Goal: Book appointment/travel/reservation

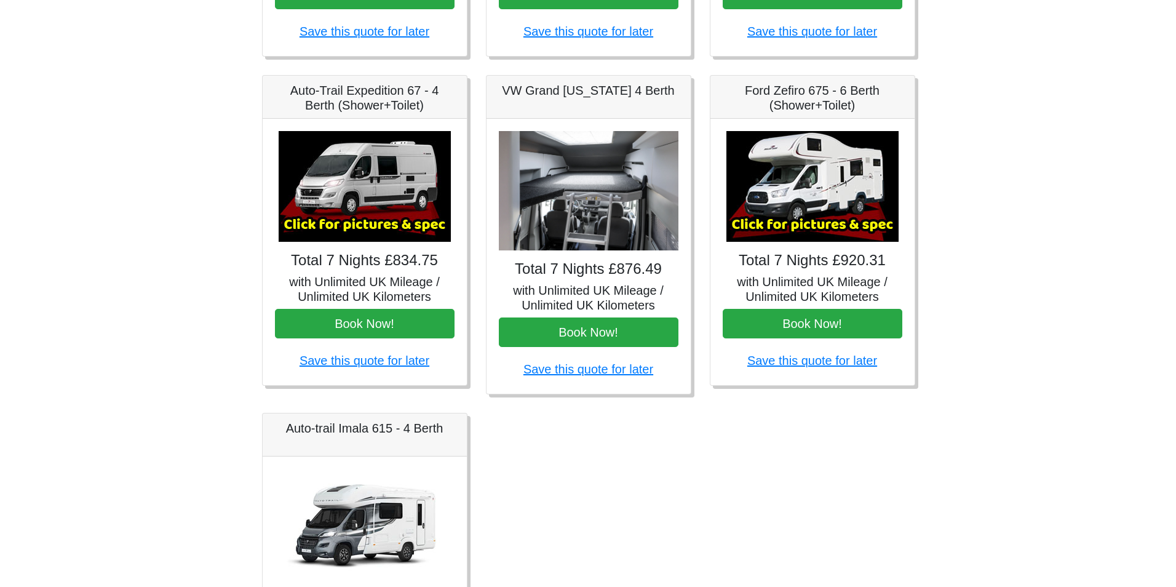
scroll to position [518, 0]
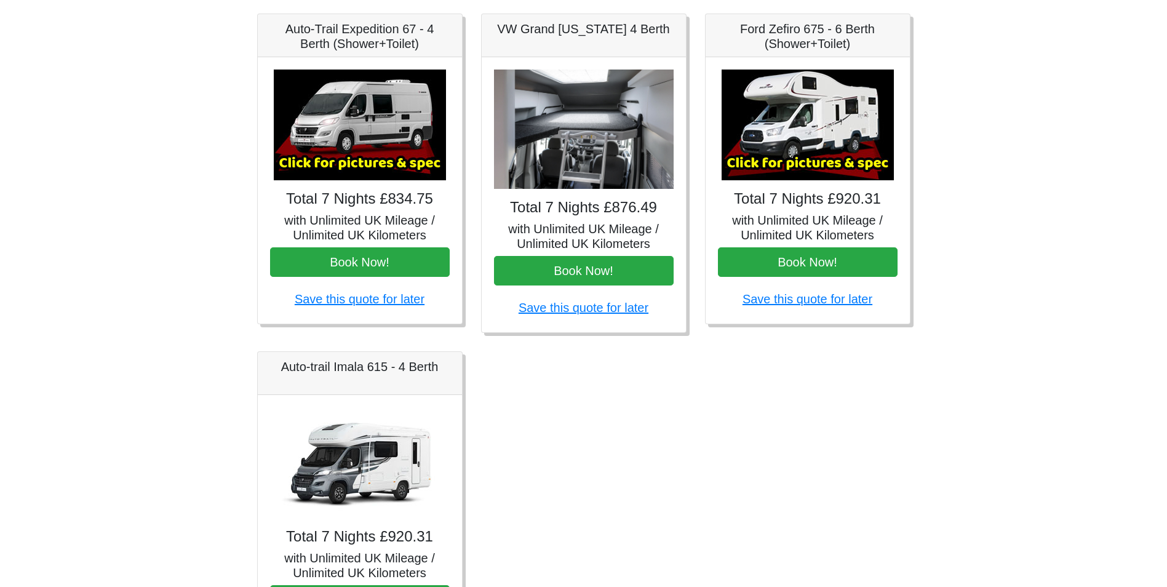
click at [794, 204] on h4 "Total 7 Nights £920.31" at bounding box center [808, 199] width 180 height 18
click at [796, 140] on img at bounding box center [807, 124] width 172 height 111
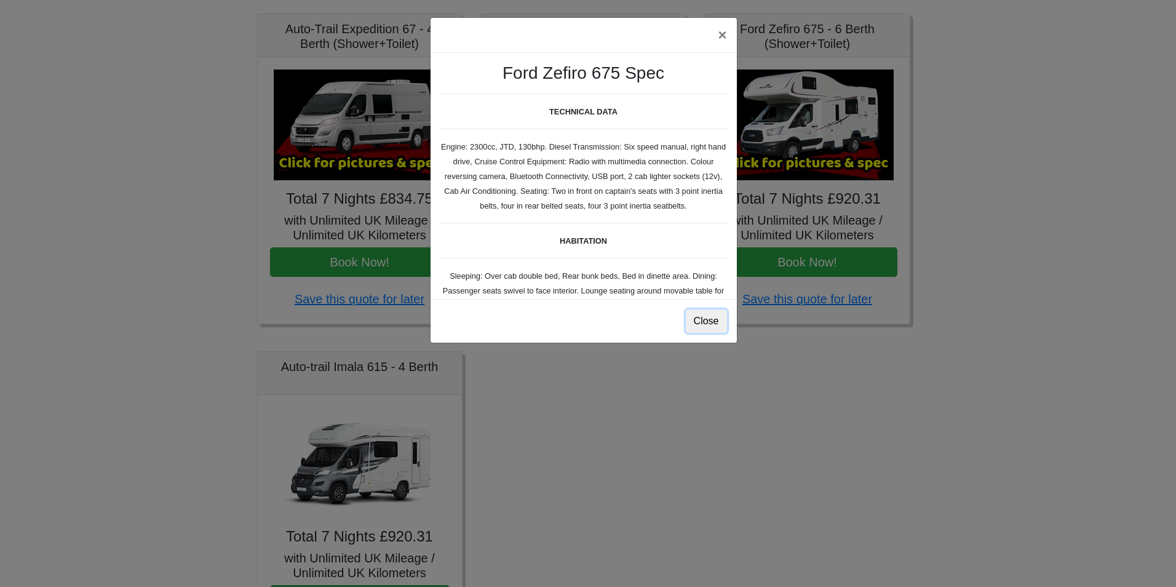
click at [705, 322] on button "Close" at bounding box center [706, 320] width 41 height 23
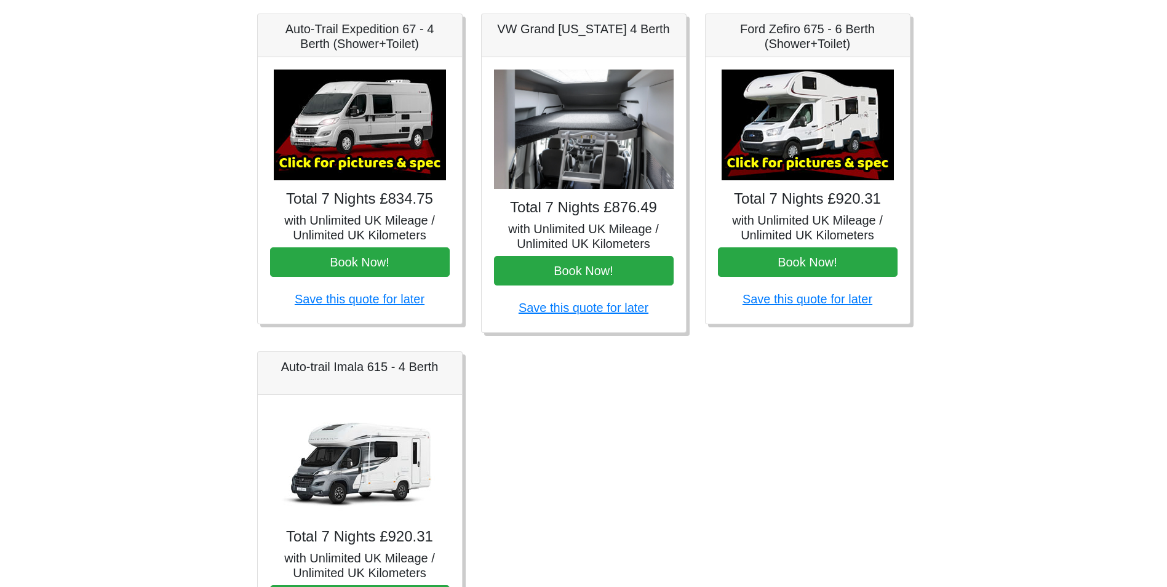
click at [780, 159] on img at bounding box center [807, 124] width 172 height 111
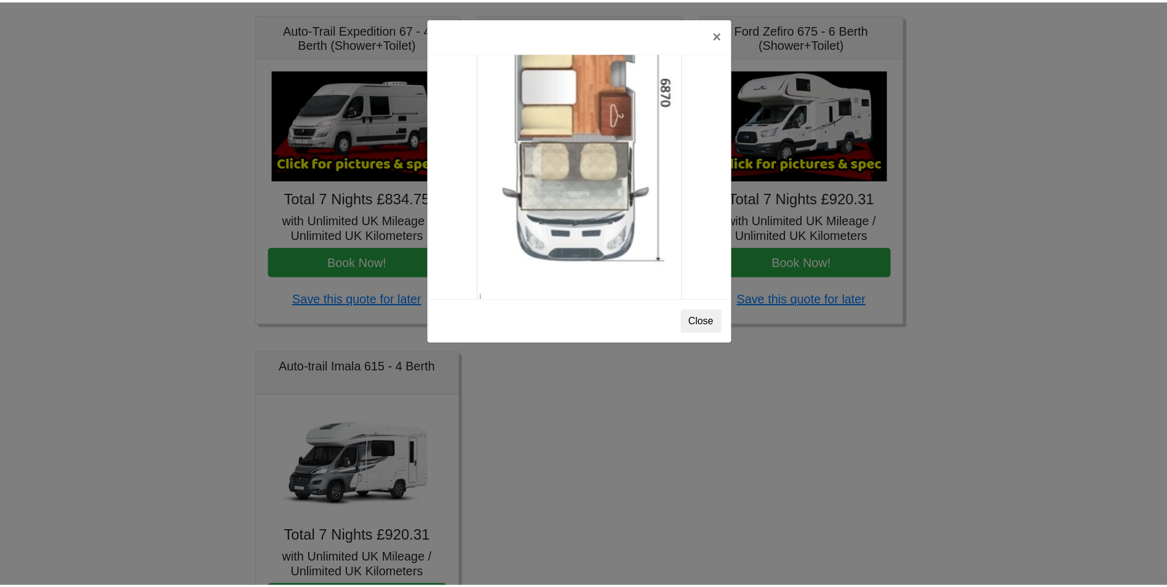
scroll to position [2169, 0]
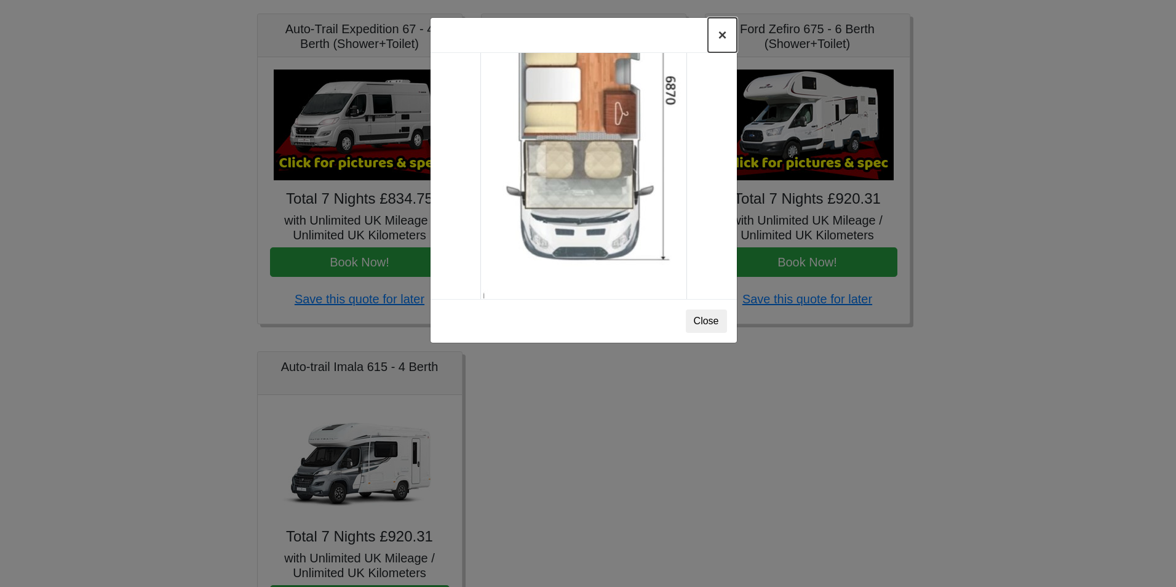
click at [719, 39] on button "×" at bounding box center [722, 35] width 28 height 34
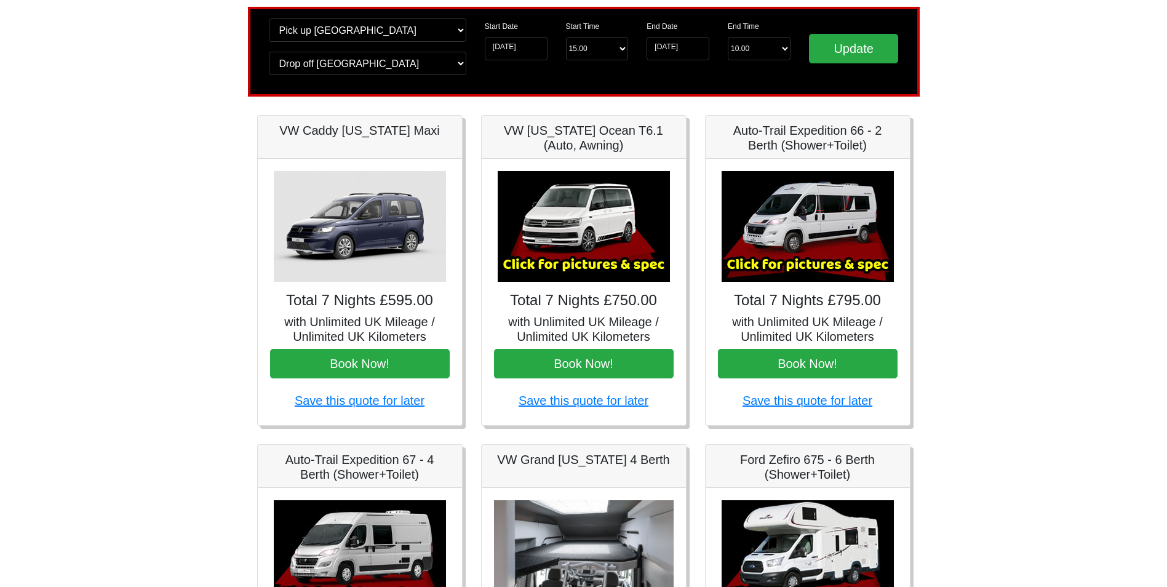
scroll to position [0, 0]
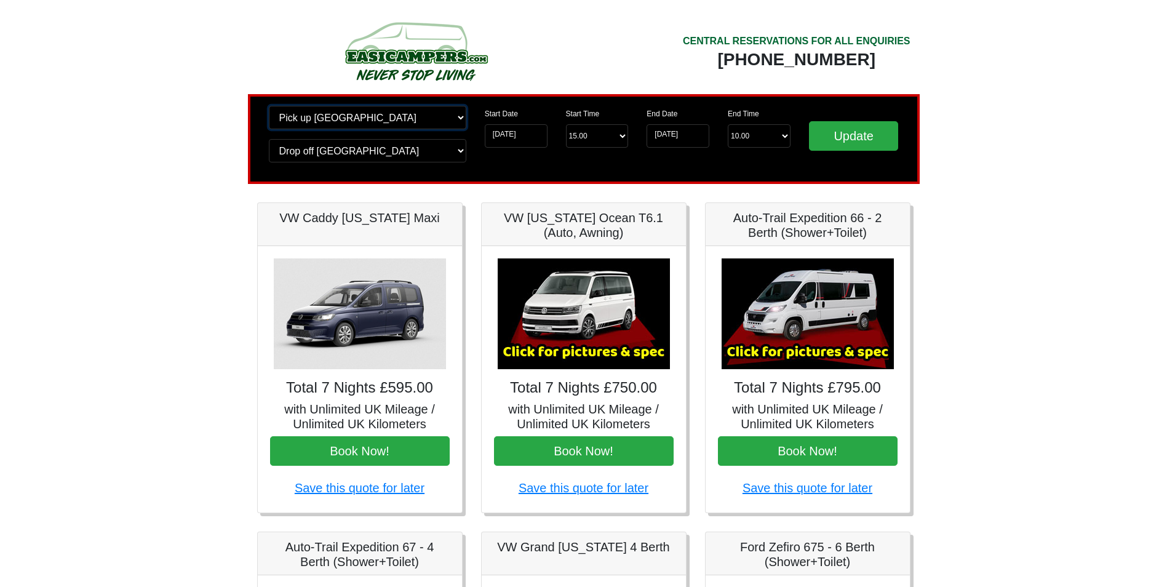
click at [460, 116] on select "Change pick up location? Pick up Edinburgh Birmingham Airport Blackburn Lancash…" at bounding box center [367, 117] width 197 height 23
select select "PRE1"
click at [269, 106] on select "Change pick up location? Pick up Edinburgh Birmingham Airport Blackburn Lancash…" at bounding box center [367, 117] width 197 height 23
click at [458, 150] on select "Change drop off location? Drop off Edinburgh Birmingham Airport Blackburn Lanca…" at bounding box center [367, 150] width 197 height 23
select select "PRE1"
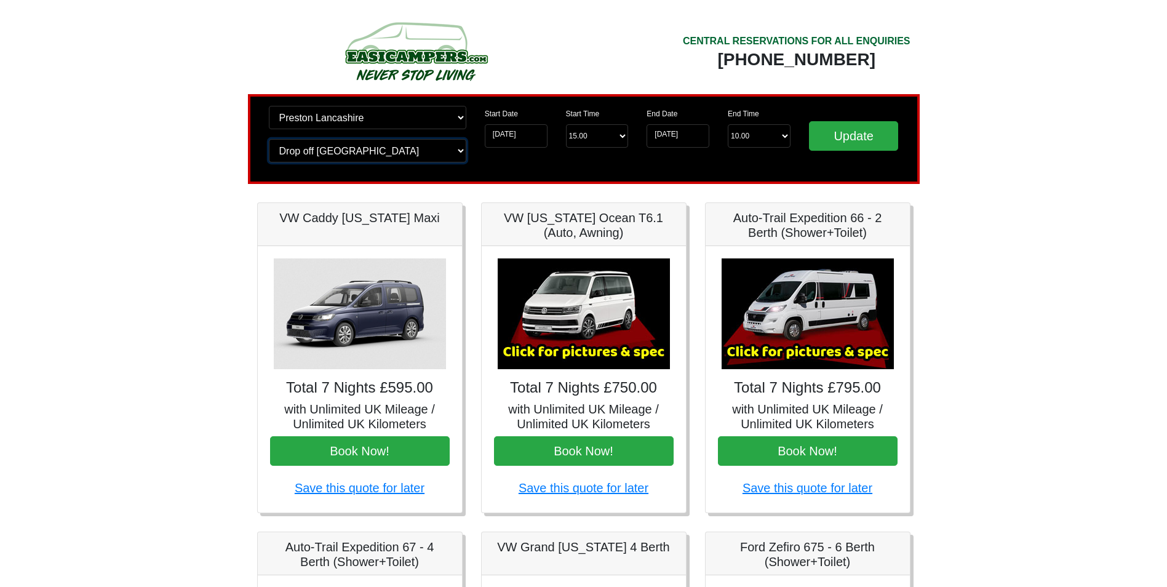
click at [269, 139] on select "Change drop off location? Drop off Edinburgh Birmingham Airport Blackburn Lanca…" at bounding box center [367, 150] width 197 height 23
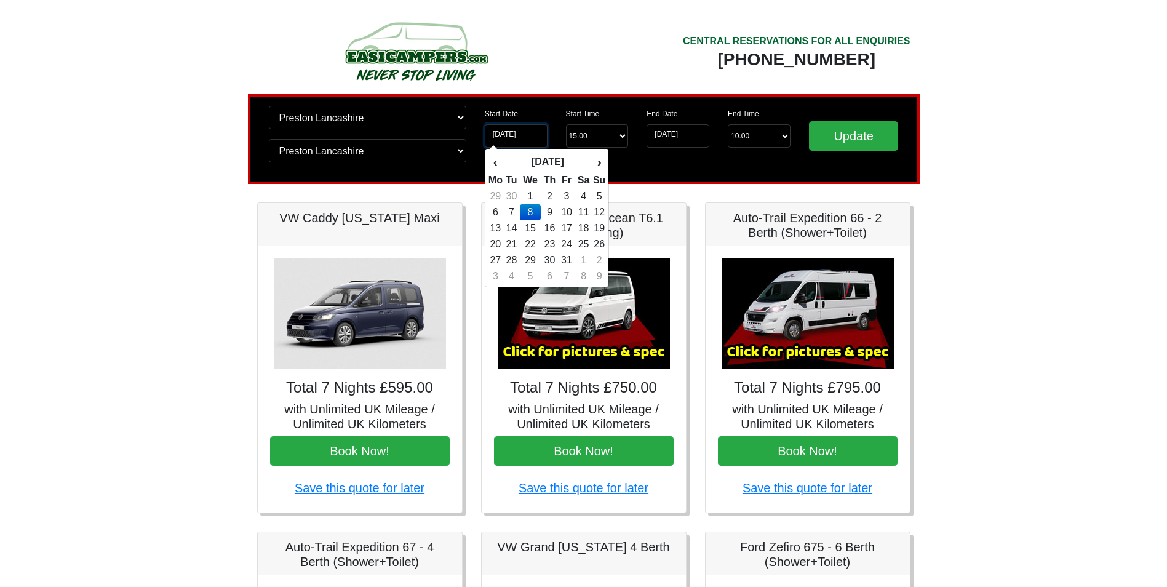
click at [520, 135] on input "08-10-2025" at bounding box center [516, 135] width 63 height 23
click at [598, 161] on th "›" at bounding box center [599, 161] width 14 height 21
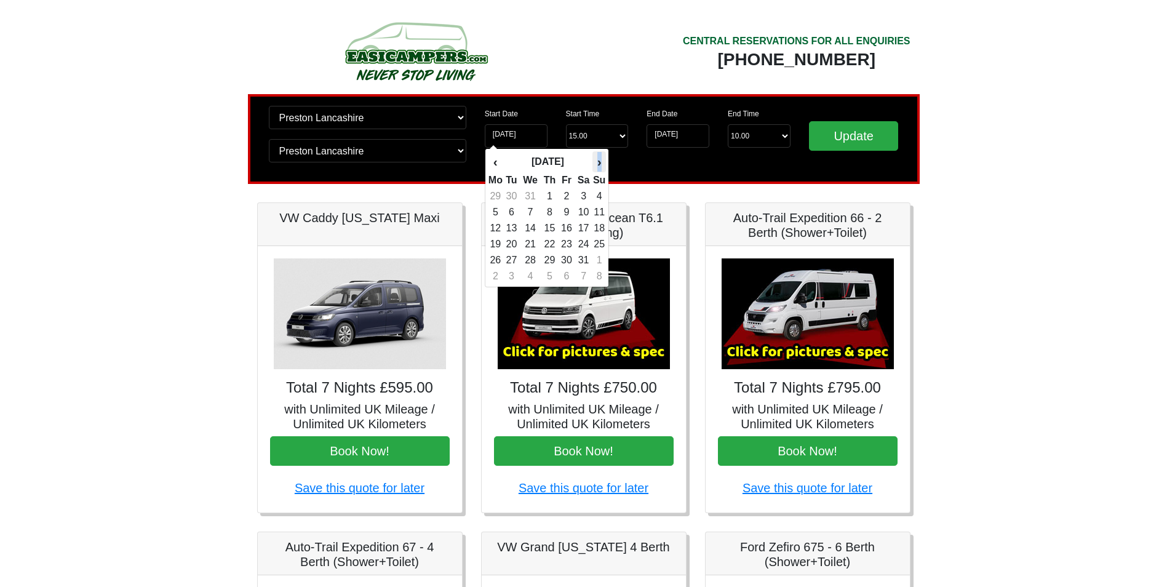
click at [598, 161] on th "›" at bounding box center [599, 161] width 14 height 21
click at [599, 161] on th "›" at bounding box center [599, 161] width 14 height 21
click at [601, 169] on th "›" at bounding box center [599, 161] width 14 height 21
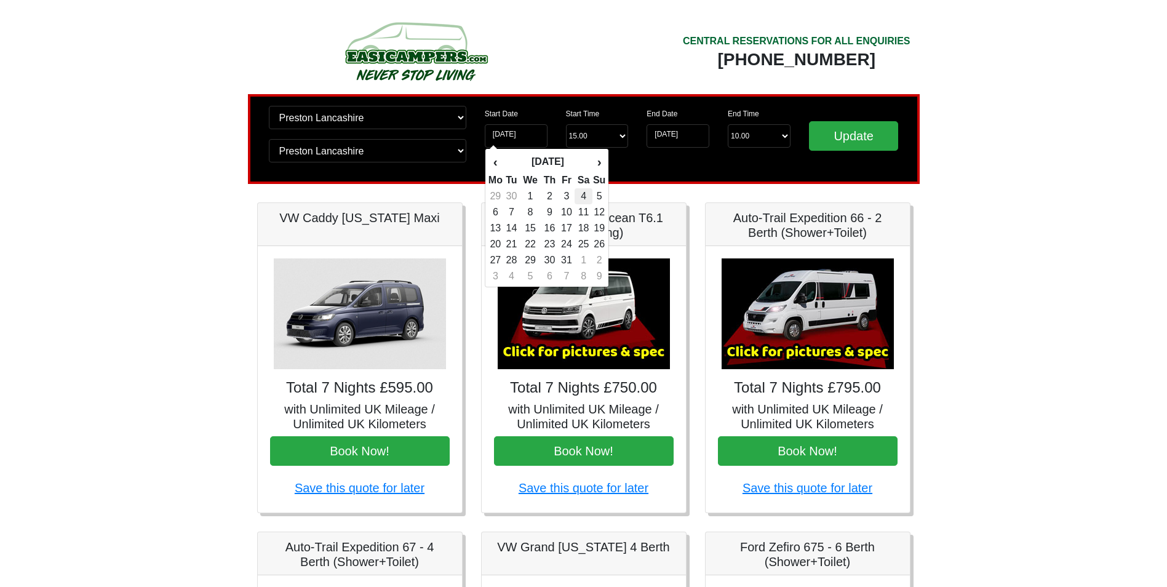
click at [583, 194] on td "4" at bounding box center [583, 196] width 18 height 16
type input "[DATE]"
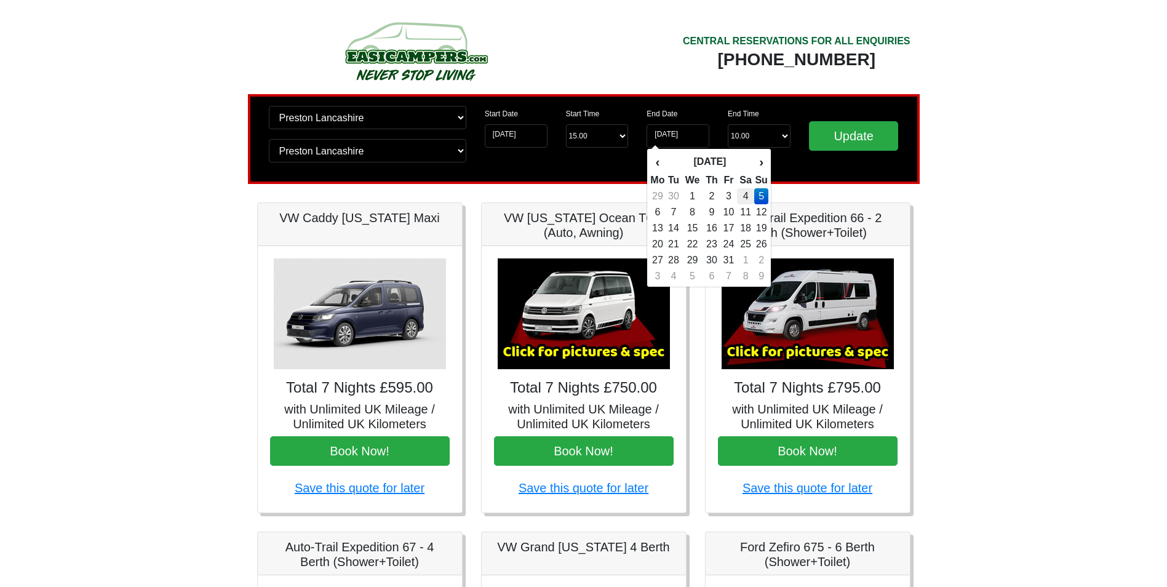
click at [750, 199] on td "4" at bounding box center [746, 196] width 18 height 16
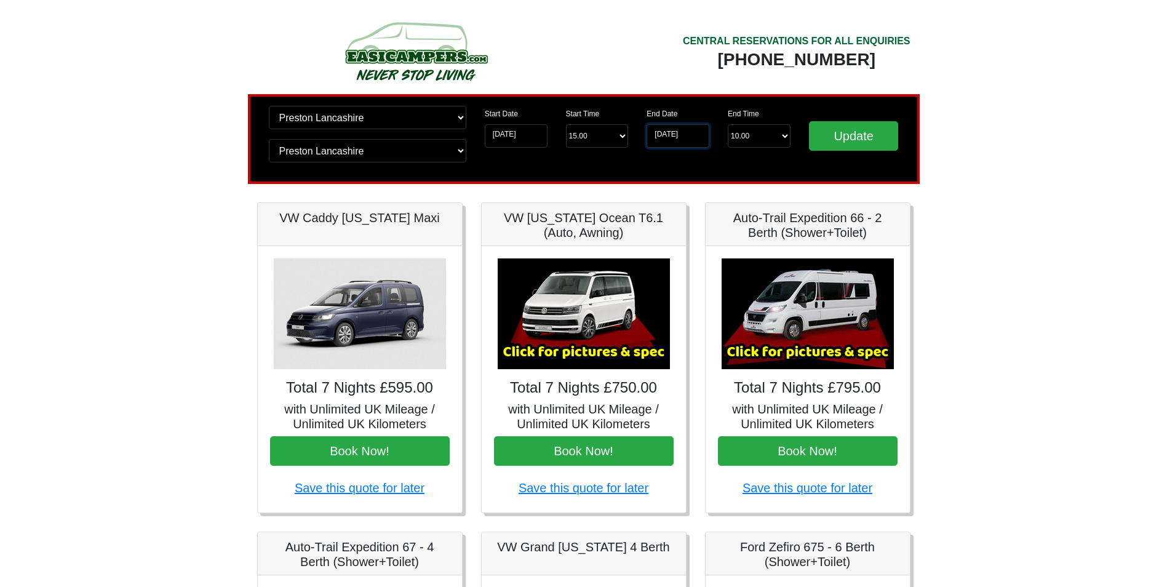
click at [687, 136] on input "[DATE]" at bounding box center [677, 135] width 63 height 23
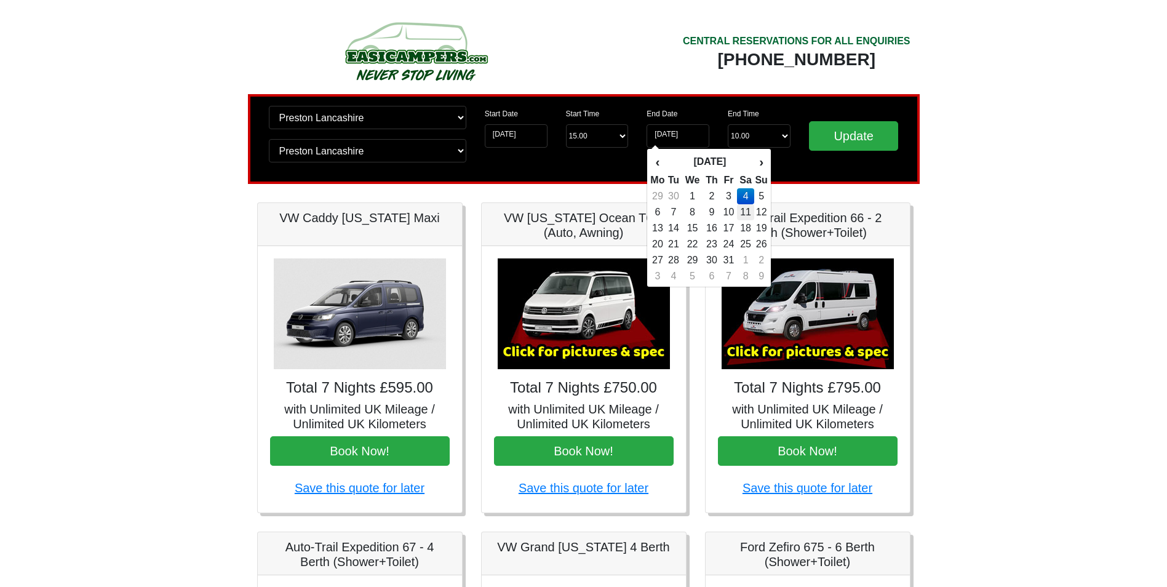
click at [740, 207] on td "11" at bounding box center [746, 212] width 18 height 16
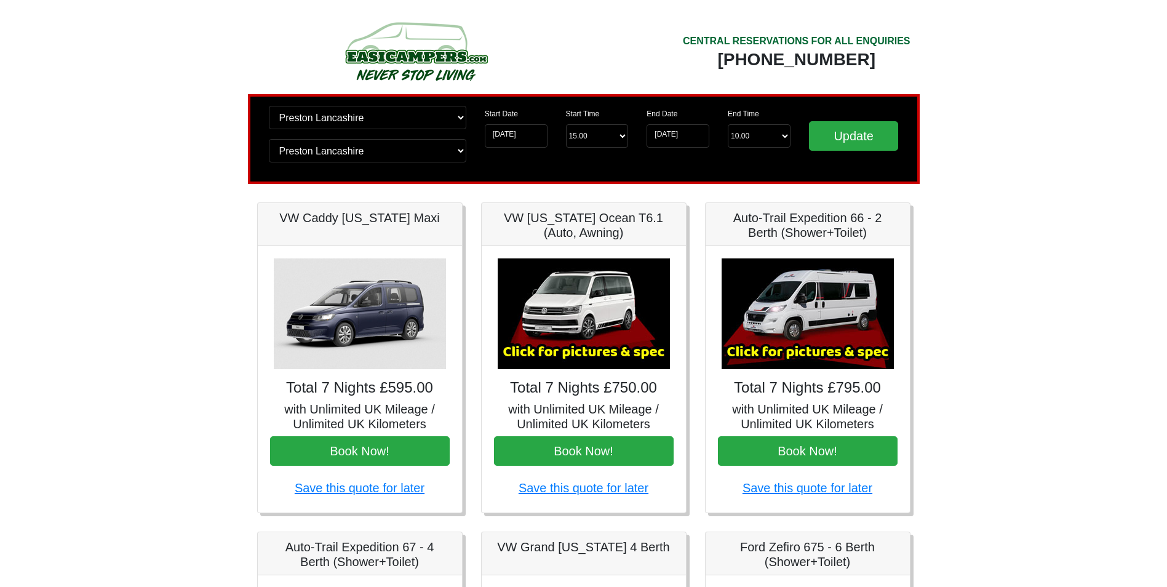
type input "[DATE]"
click at [783, 135] on select "End Time 10.00 -------- 08.00 am 09.00 am 10.00 am 11.00 am (Sunday Only)" at bounding box center [758, 135] width 63 height 23
click at [895, 164] on div "Update" at bounding box center [853, 139] width 108 height 66
click at [865, 140] on input "Update" at bounding box center [854, 136] width 90 height 30
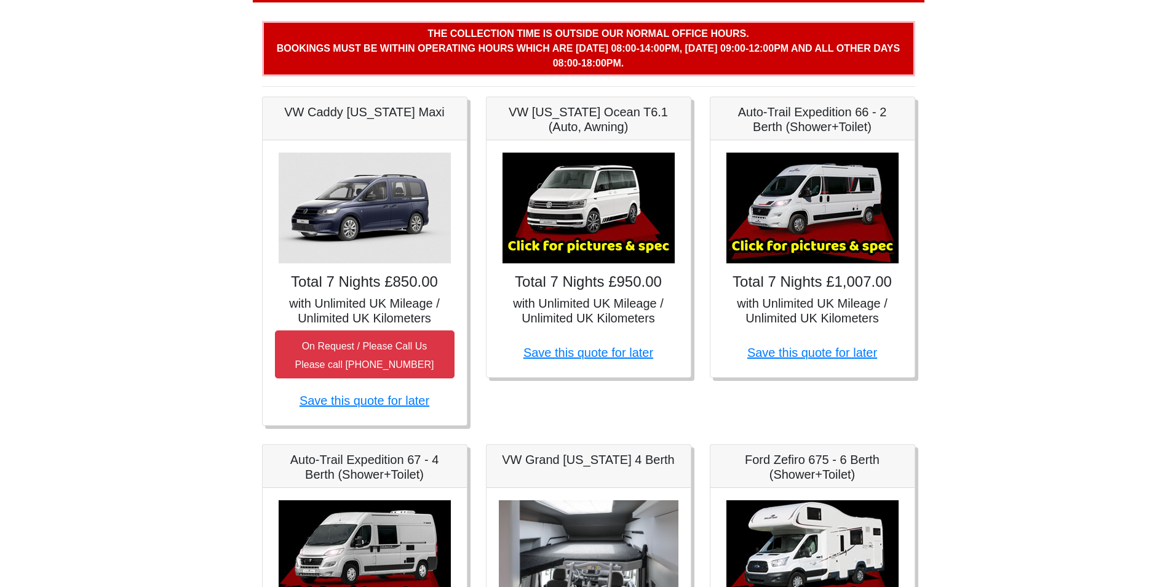
scroll to position [157, 0]
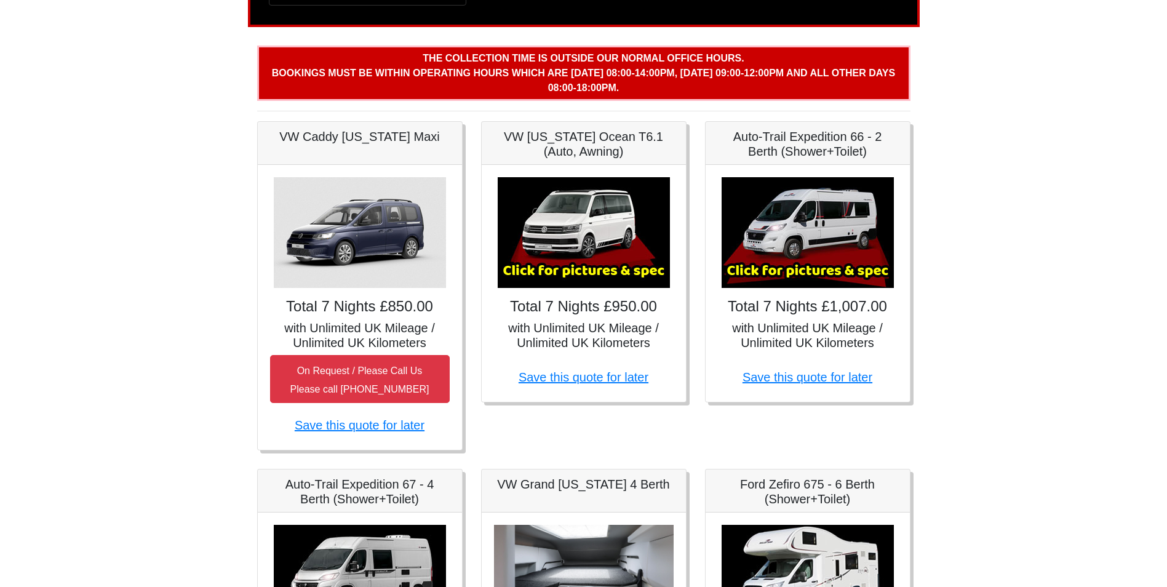
click at [339, 237] on img at bounding box center [360, 232] width 172 height 111
click at [570, 270] on img at bounding box center [583, 232] width 172 height 111
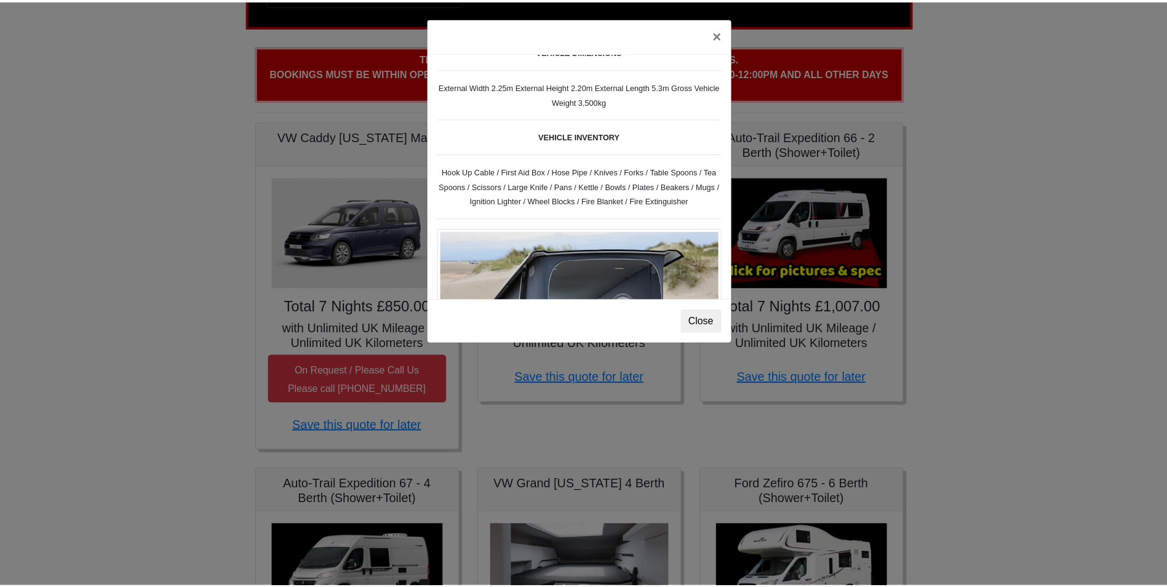
scroll to position [357, 0]
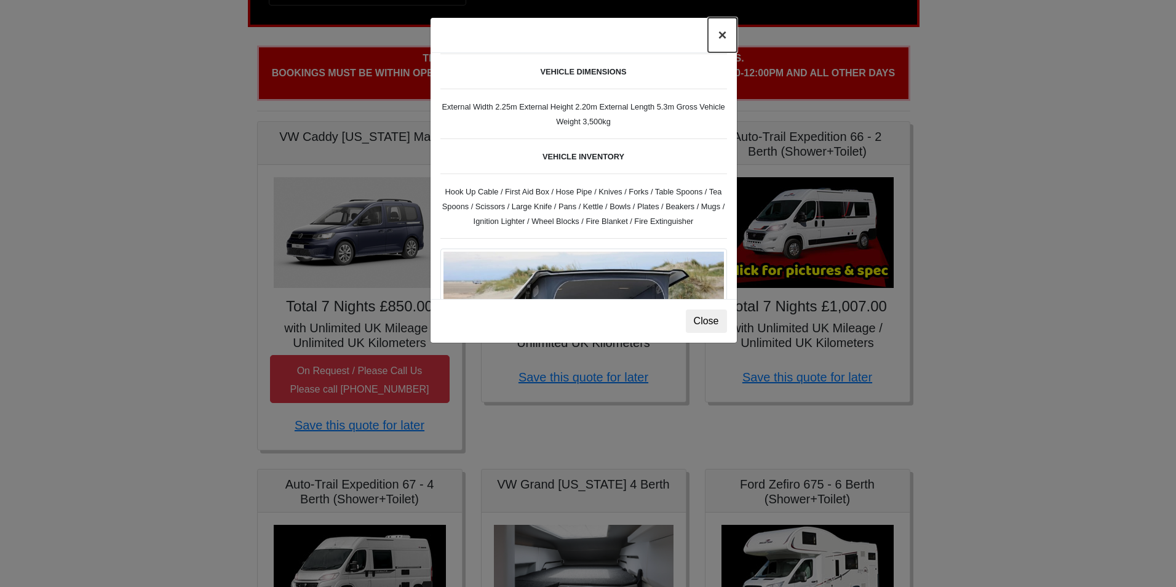
click at [721, 35] on button "×" at bounding box center [722, 35] width 28 height 34
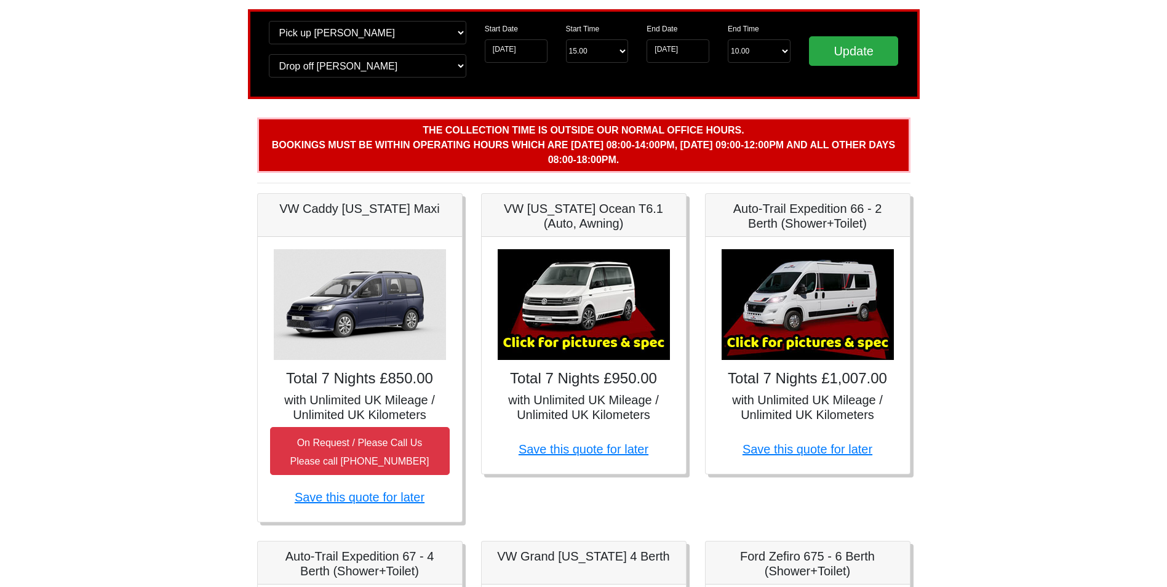
scroll to position [0, 0]
